Goal: Information Seeking & Learning: Learn about a topic

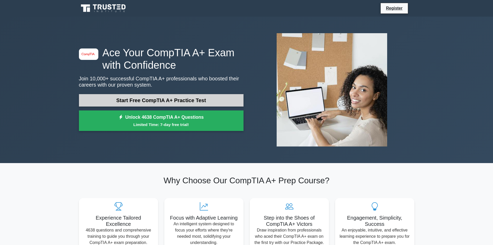
click at [210, 100] on link "Start Free CompTIA A+ Practice Test" at bounding box center [161, 100] width 165 height 12
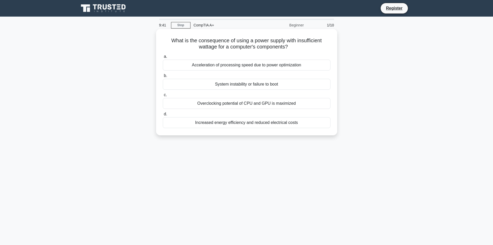
click at [236, 85] on div "System instability or failure to boot" at bounding box center [247, 84] width 168 height 11
click at [163, 77] on input "b. System instability or failure to boot" at bounding box center [163, 75] width 0 height 3
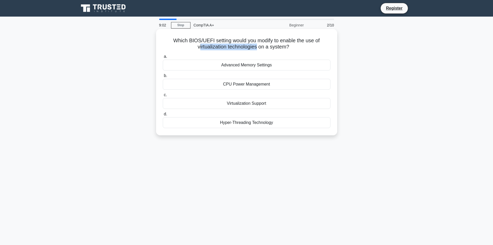
drag, startPoint x: 198, startPoint y: 47, endPoint x: 258, endPoint y: 48, distance: 60.1
click at [258, 48] on h5 "Which BIOS/UEFI setting would you modify to enable the use of virtualization te…" at bounding box center [246, 43] width 169 height 13
click at [294, 46] on icon ".spinner_0XTQ{transform-origin:center;animation:spinner_y6GP .75s linear infini…" at bounding box center [292, 47] width 6 height 6
click at [261, 123] on div "Hyper-Threading Technology" at bounding box center [247, 122] width 168 height 11
click at [163, 116] on input "d. Hyper-Threading Technology" at bounding box center [163, 113] width 0 height 3
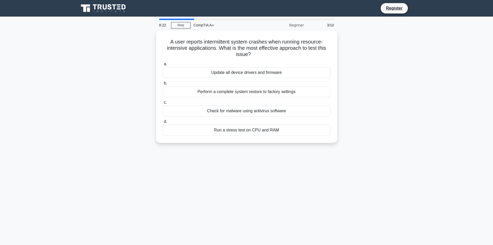
click at [34, 51] on main "8:22 Stop CompTIA A+ Beginner 3/10 A user reports intermittent system crashes w…" at bounding box center [246, 148] width 493 height 263
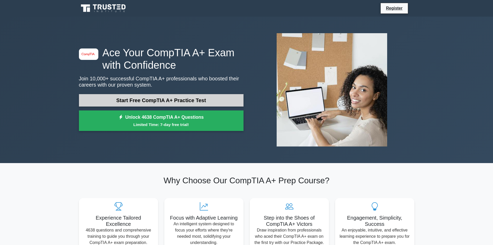
drag, startPoint x: 142, startPoint y: 98, endPoint x: 144, endPoint y: 95, distance: 3.5
click at [142, 98] on link "Start Free CompTIA A+ Practice Test" at bounding box center [161, 100] width 165 height 12
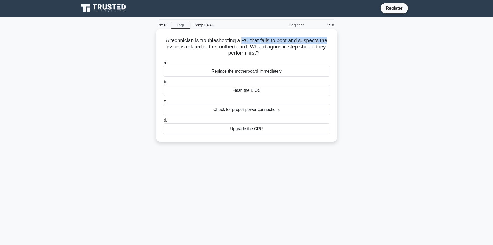
drag, startPoint x: 243, startPoint y: 40, endPoint x: 330, endPoint y: 41, distance: 87.0
click at [330, 41] on h5 "A technician is troubleshooting a PC that fails to boot and suspects the issue …" at bounding box center [246, 46] width 169 height 19
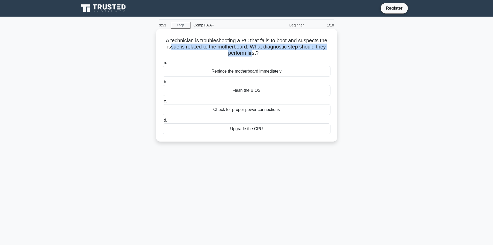
drag, startPoint x: 169, startPoint y: 48, endPoint x: 252, endPoint y: 53, distance: 82.7
click at [252, 53] on h5 "A technician is troubleshooting a PC that fails to boot and suspects the issue …" at bounding box center [246, 46] width 169 height 19
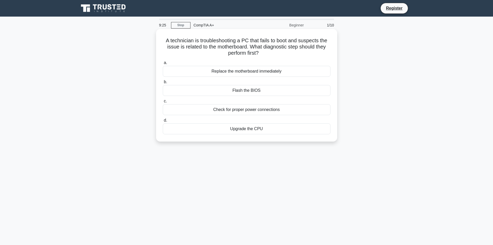
click at [285, 43] on h5 "A technician is troubleshooting a PC that fails to boot and suspects the issue …" at bounding box center [246, 46] width 169 height 19
click at [269, 91] on div "Flash the BIOS" at bounding box center [247, 90] width 168 height 11
click at [163, 84] on input "b. Flash the BIOS" at bounding box center [163, 81] width 0 height 3
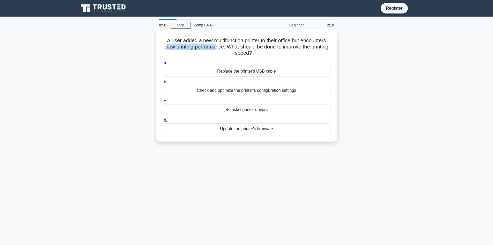
drag, startPoint x: 173, startPoint y: 46, endPoint x: 224, endPoint y: 48, distance: 51.1
click at [224, 48] on h5 "A user added a new multifunction printer to their office but encounters slow pr…" at bounding box center [246, 46] width 169 height 19
drag, startPoint x: 243, startPoint y: 47, endPoint x: 256, endPoint y: 54, distance: 15.1
click at [256, 54] on h5 "A user added a new multifunction printer to their office but encounters slow pr…" at bounding box center [246, 46] width 169 height 19
click at [272, 111] on div "Reinstall printer drivers" at bounding box center [247, 109] width 168 height 11
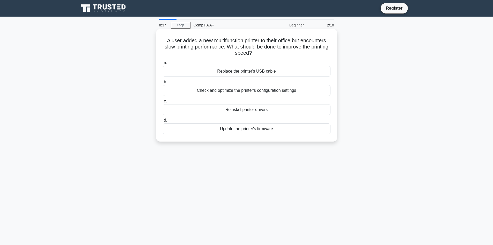
click at [163, 103] on input "c. Reinstall printer drivers" at bounding box center [163, 100] width 0 height 3
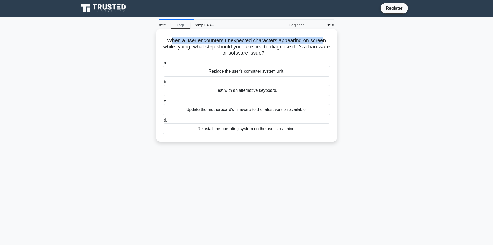
drag, startPoint x: 170, startPoint y: 39, endPoint x: 324, endPoint y: 41, distance: 154.1
click at [324, 41] on h5 "When a user encounters unexpected characters appearing on screen while typing, …" at bounding box center [246, 46] width 169 height 19
drag, startPoint x: 179, startPoint y: 47, endPoint x: 277, endPoint y: 52, distance: 98.0
click at [277, 52] on h5 "When a user encounters unexpected characters appearing on screen while typing, …" at bounding box center [246, 46] width 169 height 19
click at [245, 90] on div "Test with an alternative keyboard." at bounding box center [247, 90] width 168 height 11
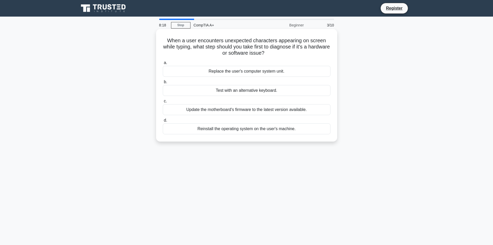
click at [163, 84] on input "b. Test with an alternative keyboard." at bounding box center [163, 81] width 0 height 3
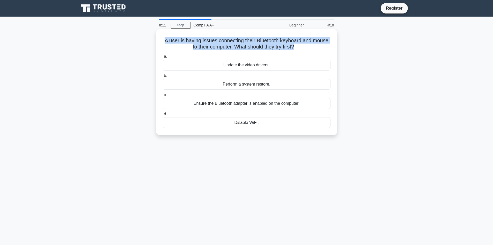
drag, startPoint x: 163, startPoint y: 40, endPoint x: 297, endPoint y: 44, distance: 133.4
click at [296, 44] on h5 "A user is having issues connecting their Bluetooth keyboard and mouse to their …" at bounding box center [246, 43] width 169 height 13
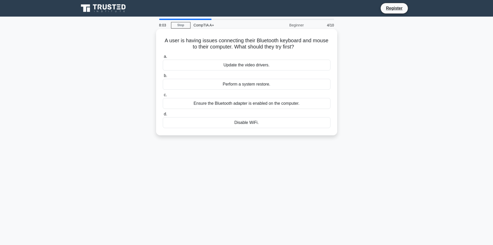
click at [252, 104] on div "Ensure the Bluetooth adapter is enabled on the computer." at bounding box center [247, 103] width 168 height 11
click at [163, 97] on input "c. Ensure the Bluetooth adapter is enabled on the computer." at bounding box center [163, 94] width 0 height 3
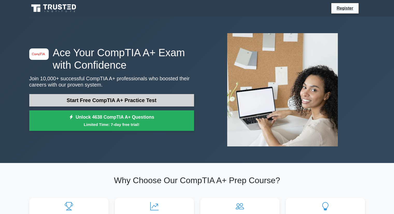
click at [154, 101] on link "Start Free CompTIA A+ Practice Test" at bounding box center [111, 100] width 165 height 12
click at [136, 101] on link "Start Free CompTIA A+ Practice Test" at bounding box center [111, 100] width 165 height 12
